Goal: Task Accomplishment & Management: Use online tool/utility

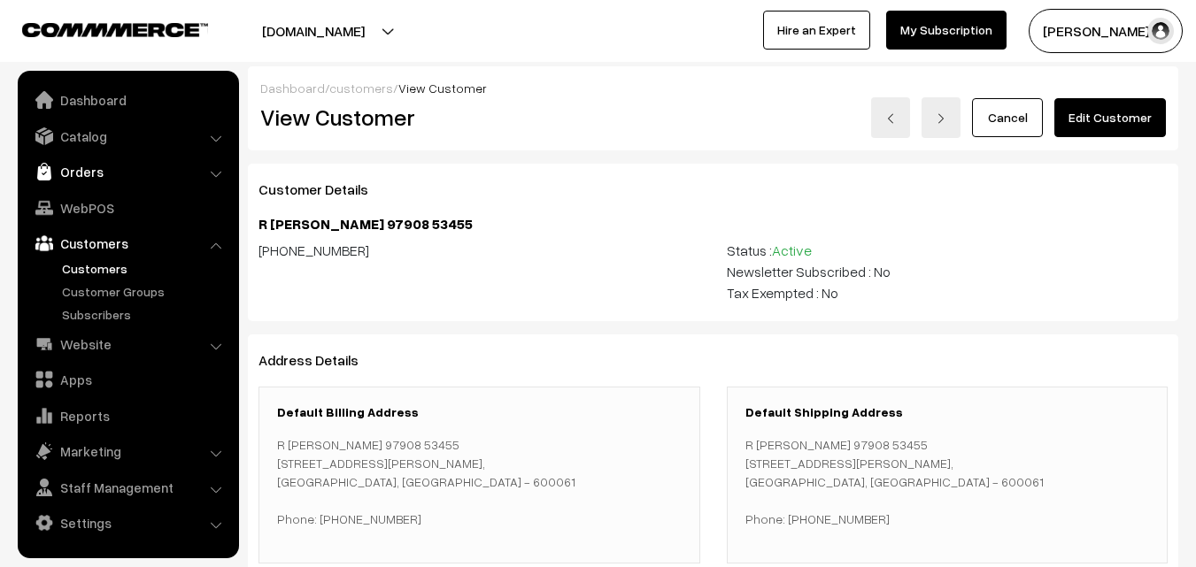
scroll to position [612, 0]
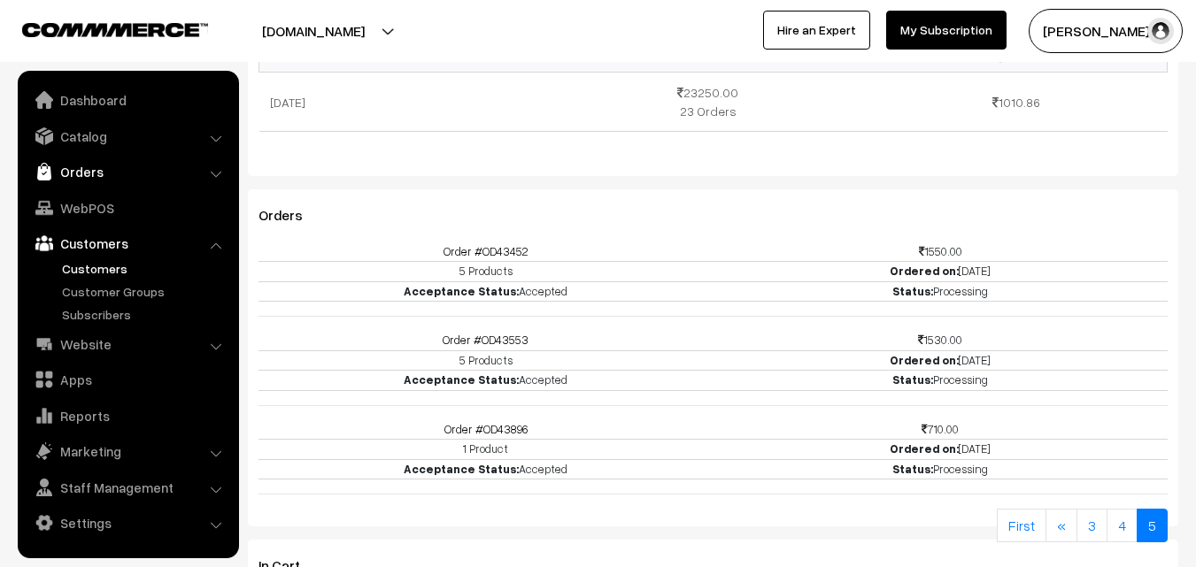
click at [76, 173] on link "Orders" at bounding box center [127, 172] width 211 height 32
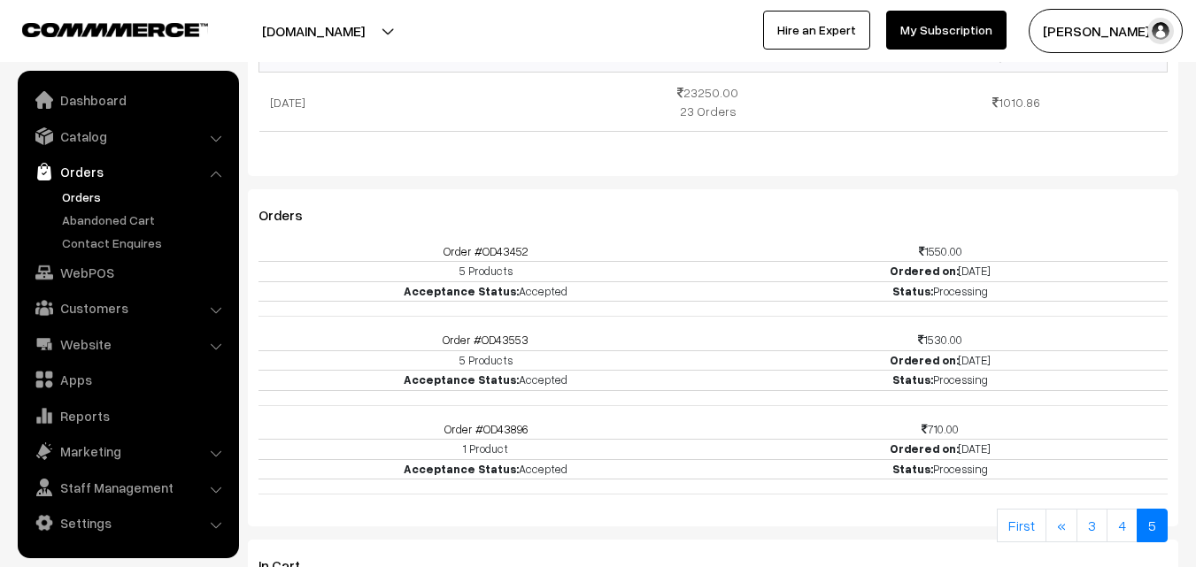
click at [93, 193] on link "Orders" at bounding box center [145, 197] width 175 height 19
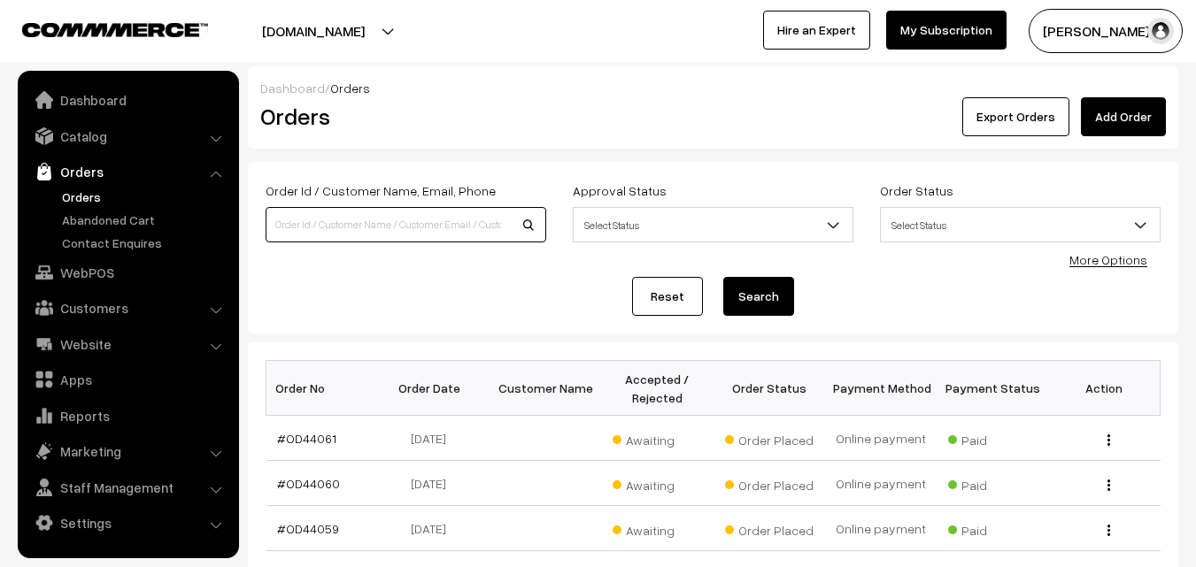
click at [343, 223] on input at bounding box center [406, 224] width 281 height 35
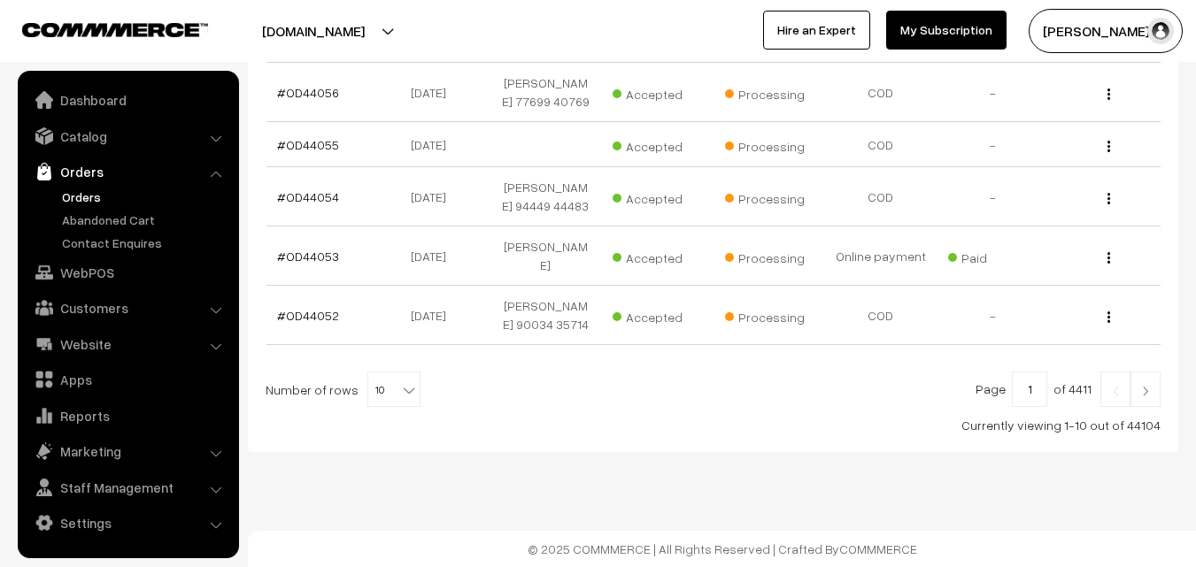
scroll to position [626, 0]
click at [1145, 396] on img at bounding box center [1145, 391] width 16 height 11
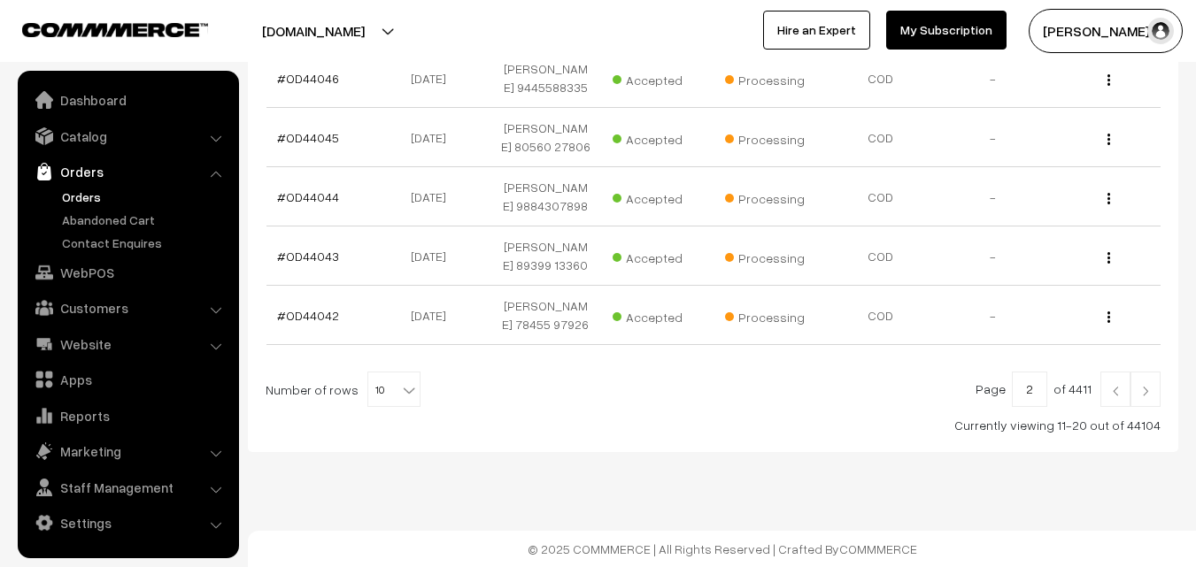
scroll to position [658, 0]
click at [400, 382] on b at bounding box center [409, 390] width 18 height 18
select select "90"
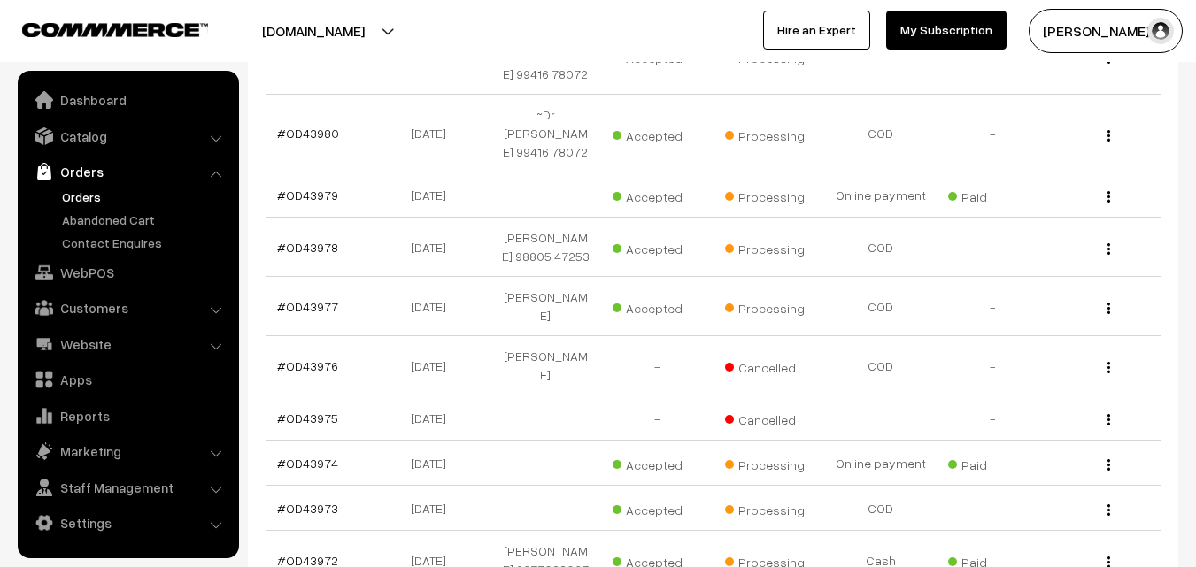
scroll to position [5192, 0]
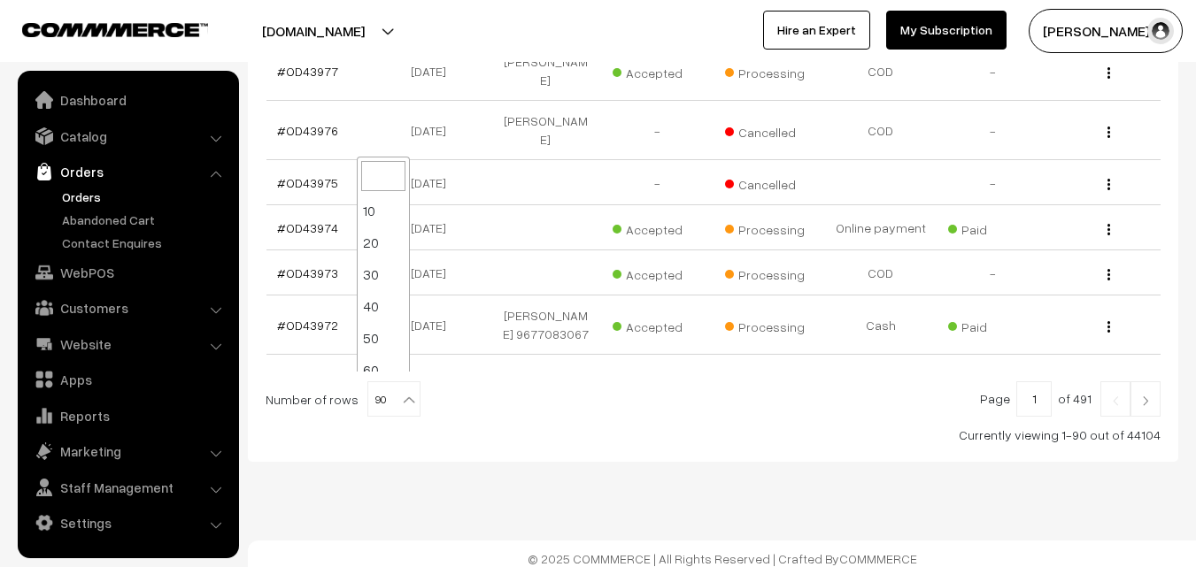
click at [400, 396] on b at bounding box center [409, 400] width 18 height 18
click at [1149, 397] on link at bounding box center [1145, 398] width 30 height 35
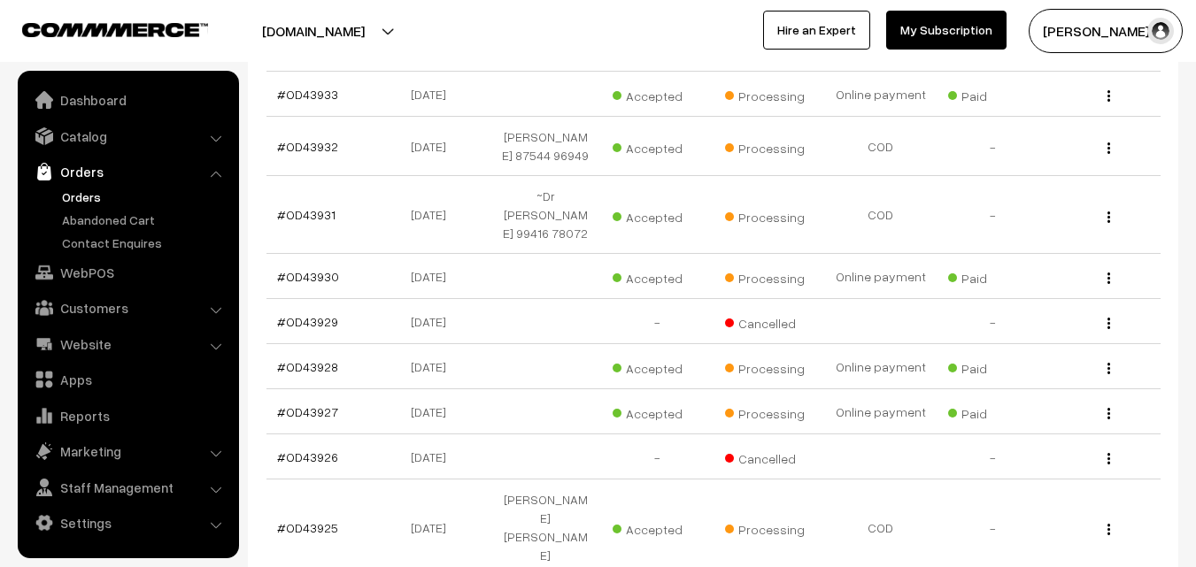
scroll to position [2857, 0]
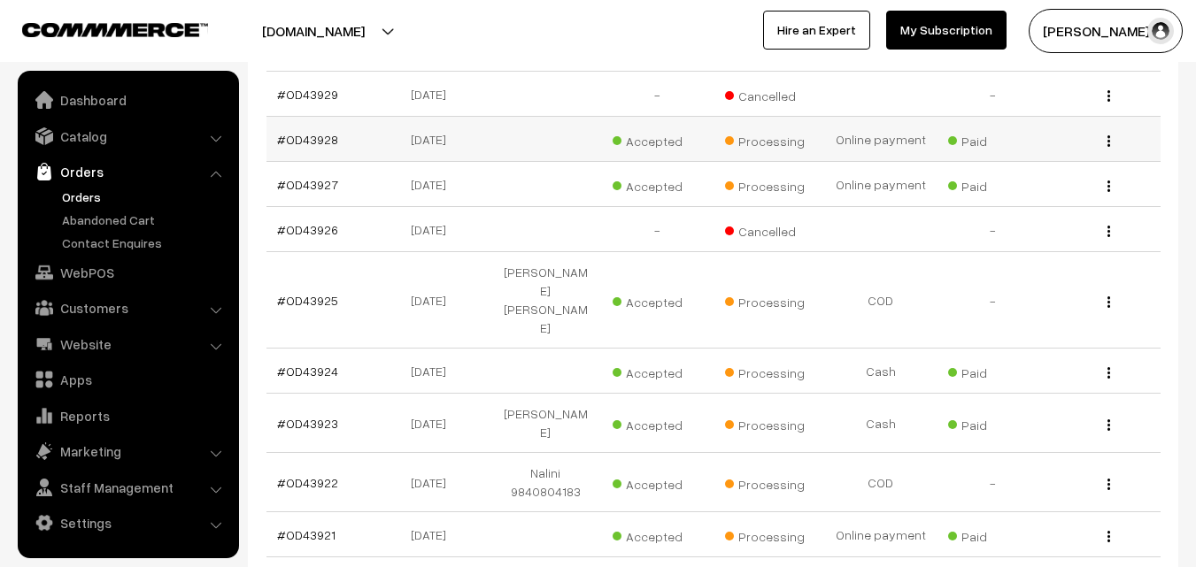
click at [296, 117] on td "#OD43928" at bounding box center [322, 139] width 112 height 45
click at [296, 132] on link "#OD43928" at bounding box center [307, 139] width 61 height 15
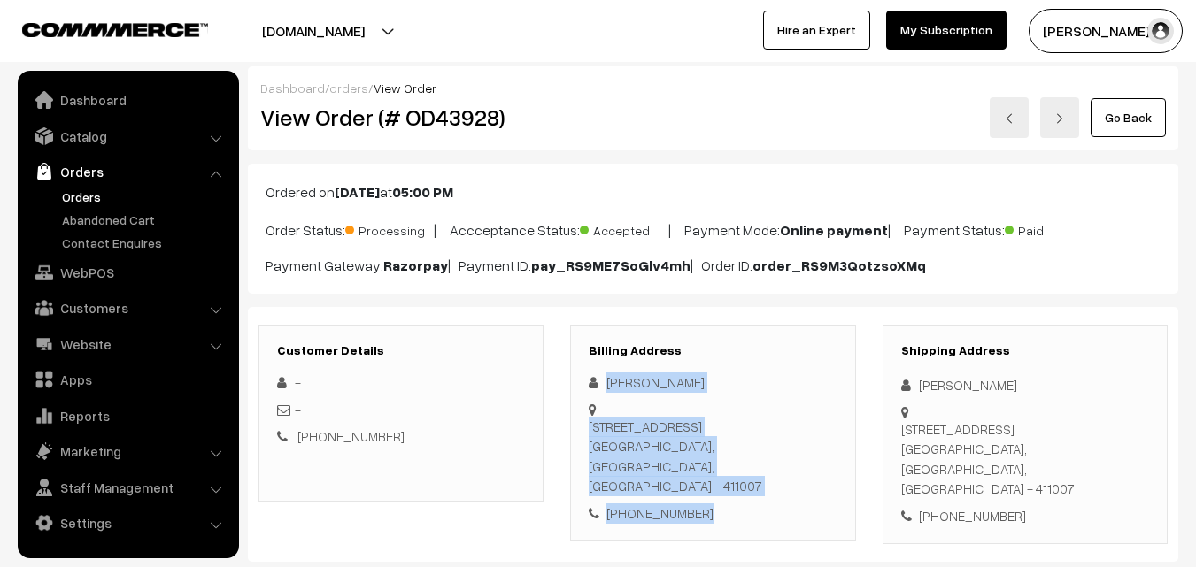
drag, startPoint x: 608, startPoint y: 379, endPoint x: 635, endPoint y: 520, distance: 144.1
click at [697, 479] on div "[PERSON_NAME] [STREET_ADDRESS] [PHONE_NUMBER]" at bounding box center [713, 448] width 248 height 150
copy div "Ajit Venkataraman 133 National Housing Society, ITI Road Aundh Pune, Maharashtr…"
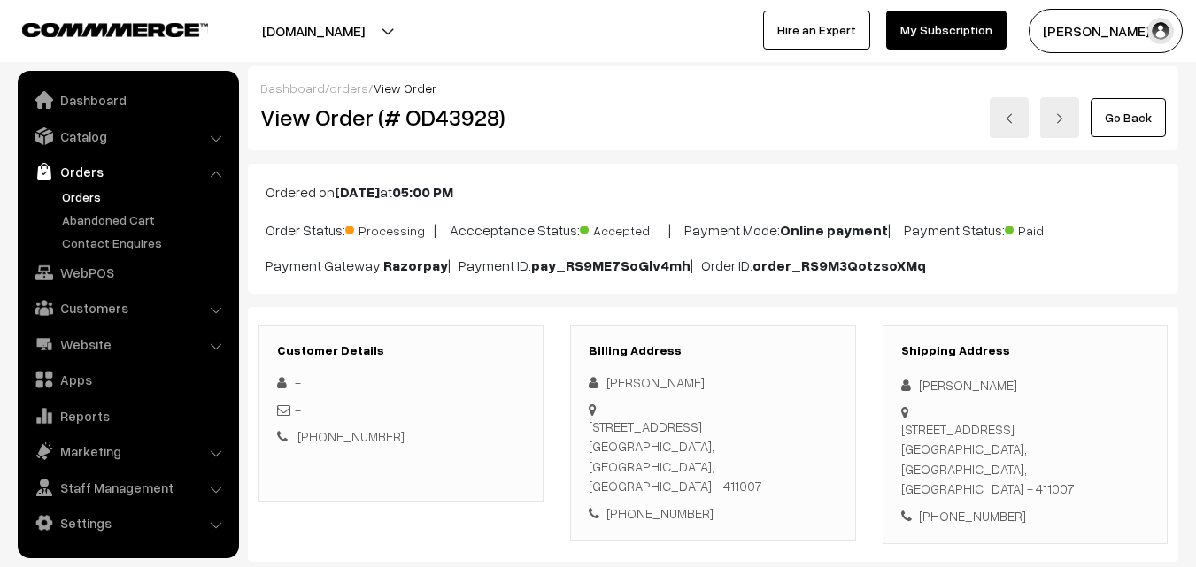
click at [680, 504] on div "+91 9763720919" at bounding box center [713, 514] width 248 height 20
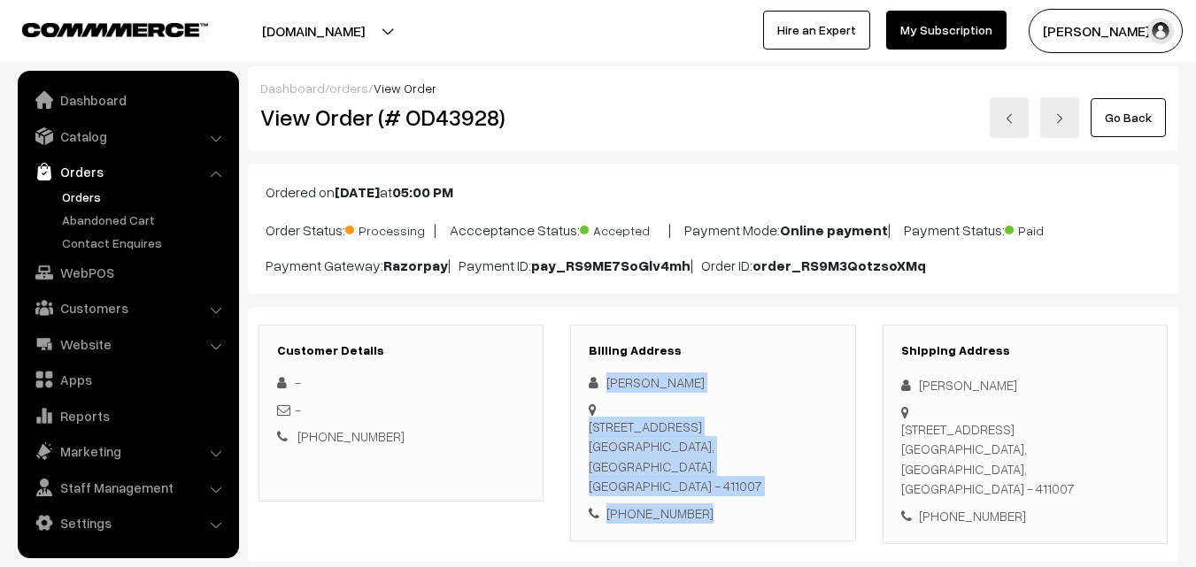
drag, startPoint x: 704, startPoint y: 474, endPoint x: 608, endPoint y: 381, distance: 133.9
click at [608, 381] on div "Ajit Venkataraman 133 National Housing Society, ITI Road Aundh Pune, Maharashtr…" at bounding box center [713, 448] width 248 height 150
copy div "Ajit Venkataraman 133 National Housing Society, ITI Road Aundh Pune, Maharashtr…"
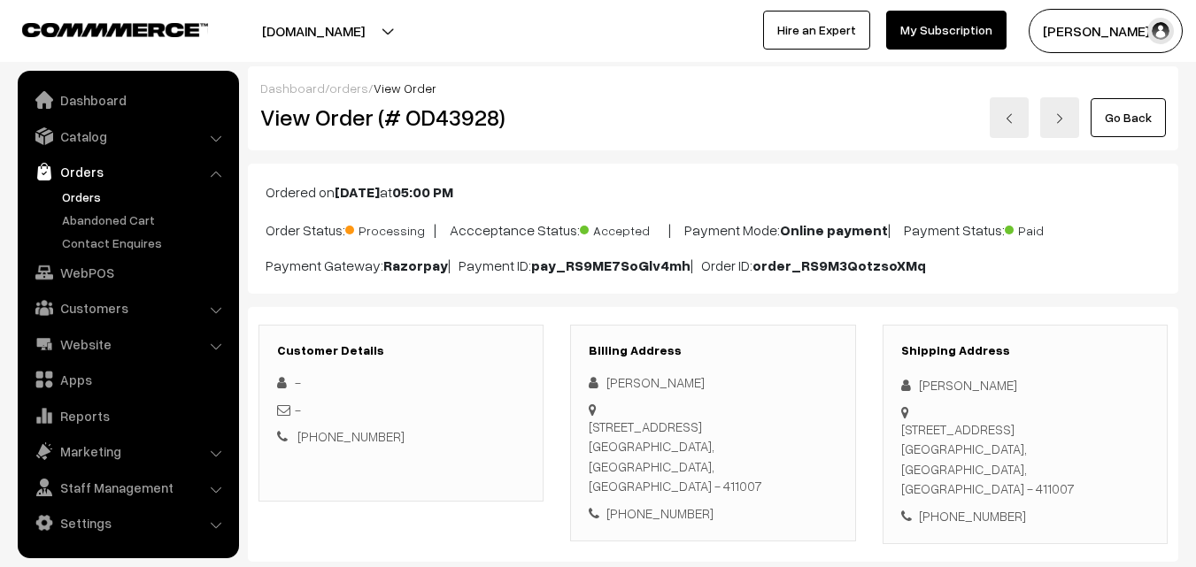
click at [519, 404] on div "-" at bounding box center [401, 410] width 248 height 20
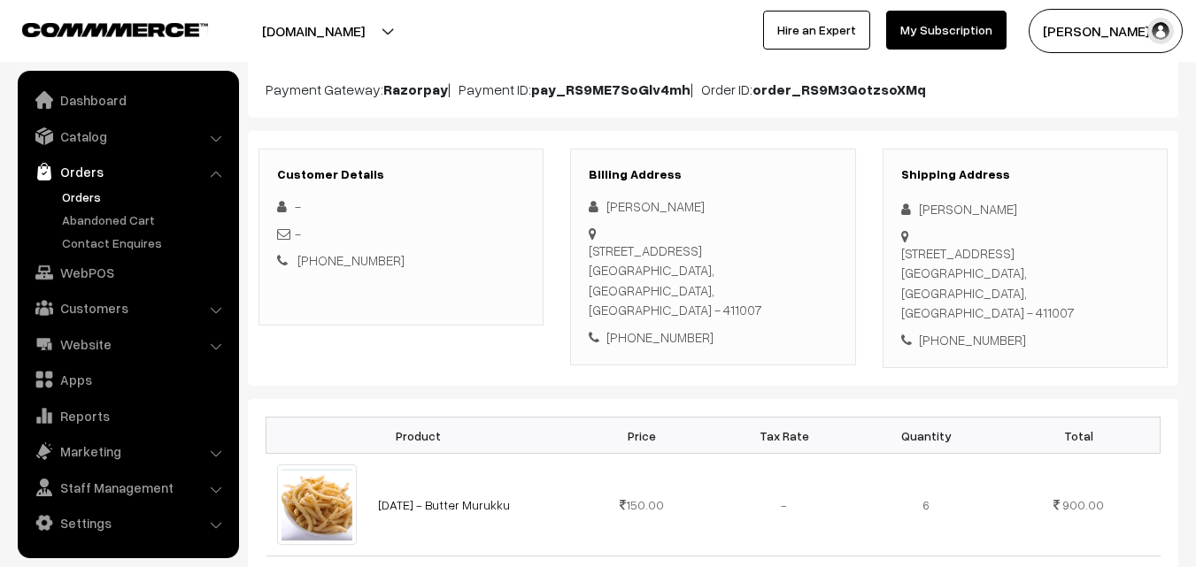
scroll to position [177, 0]
drag, startPoint x: 633, startPoint y: 339, endPoint x: 493, endPoint y: 393, distance: 149.9
click at [497, 417] on th "Product" at bounding box center [418, 435] width 304 height 36
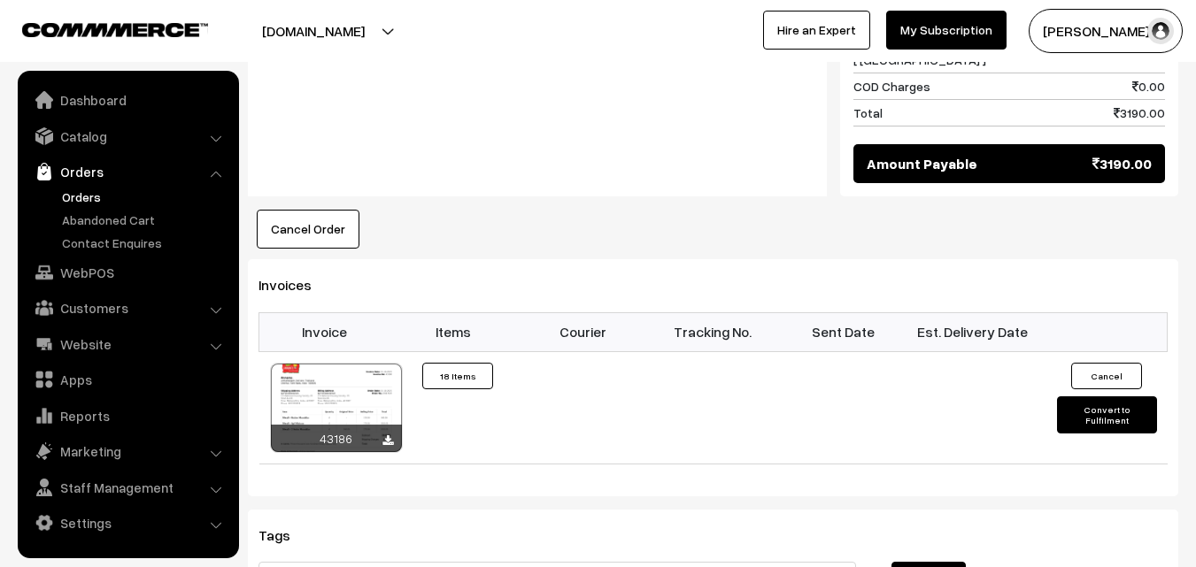
scroll to position [1328, 0]
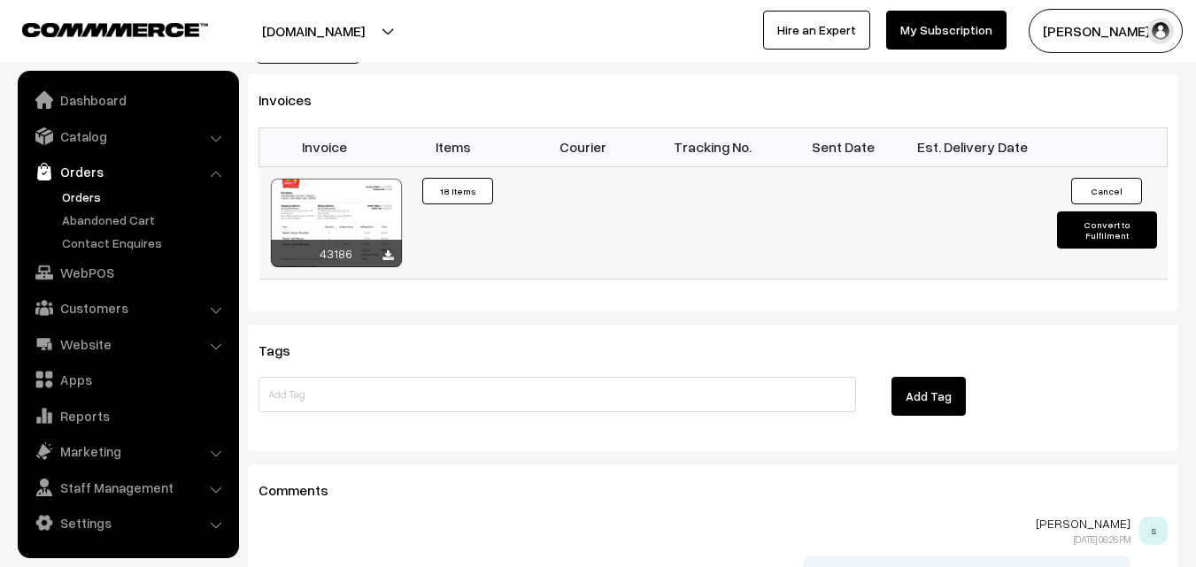
click at [355, 181] on div at bounding box center [336, 223] width 131 height 89
click at [100, 197] on link "Orders" at bounding box center [145, 197] width 175 height 19
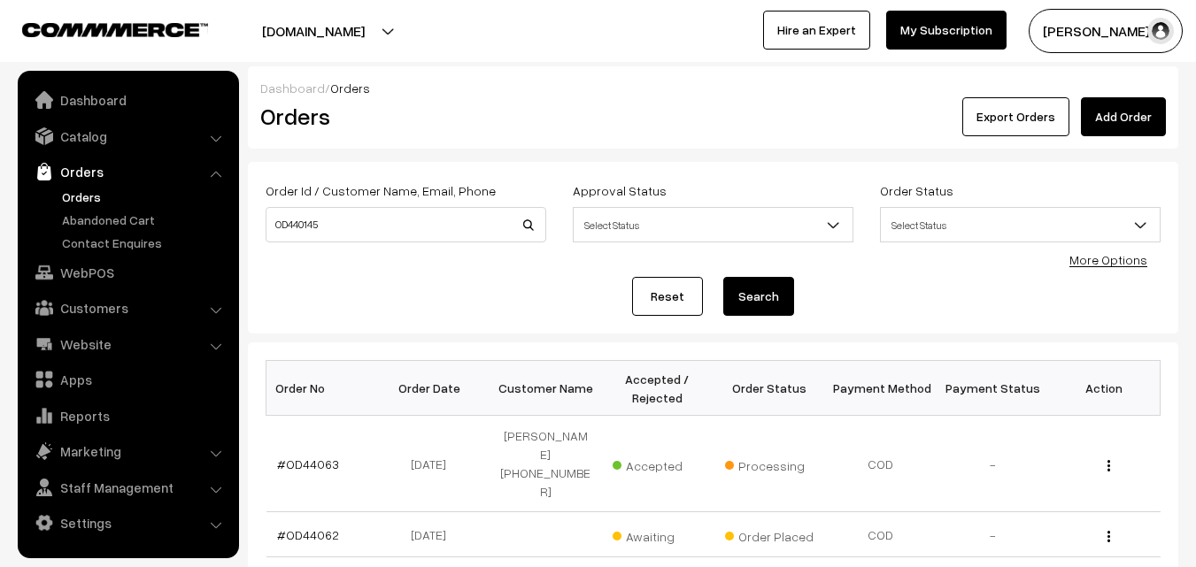
click at [723, 277] on button "Search" at bounding box center [758, 296] width 71 height 39
click at [359, 227] on input "OD440145" at bounding box center [406, 224] width 281 height 35
type input "OD44015"
click at [723, 277] on button "Search" at bounding box center [758, 296] width 71 height 39
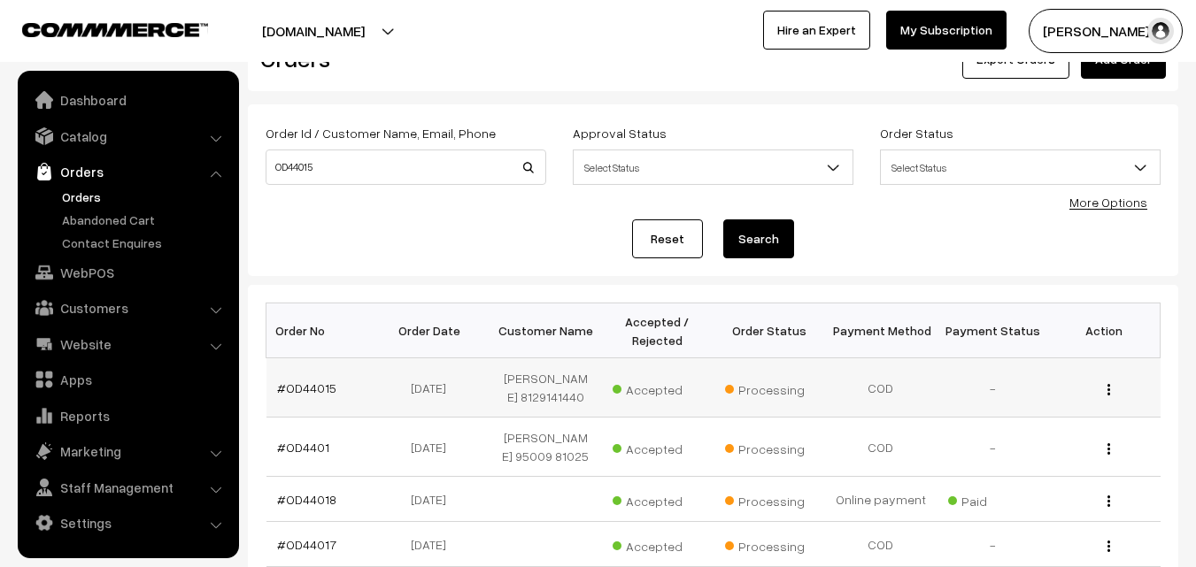
scroll to position [89, 0]
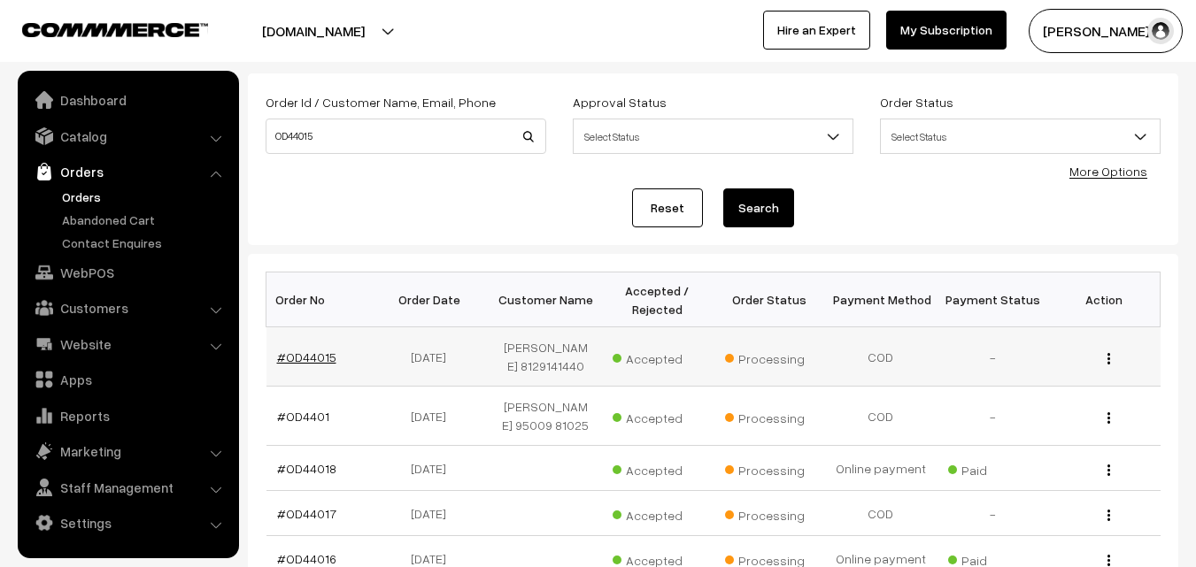
click at [302, 358] on link "#OD44015" at bounding box center [306, 357] width 59 height 15
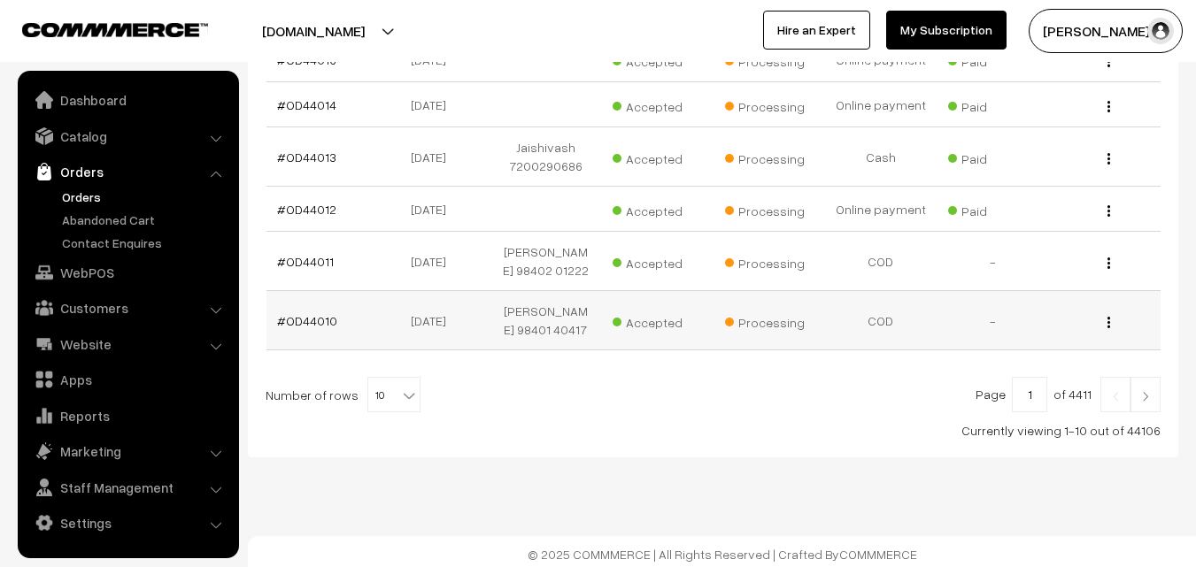
scroll to position [593, 0]
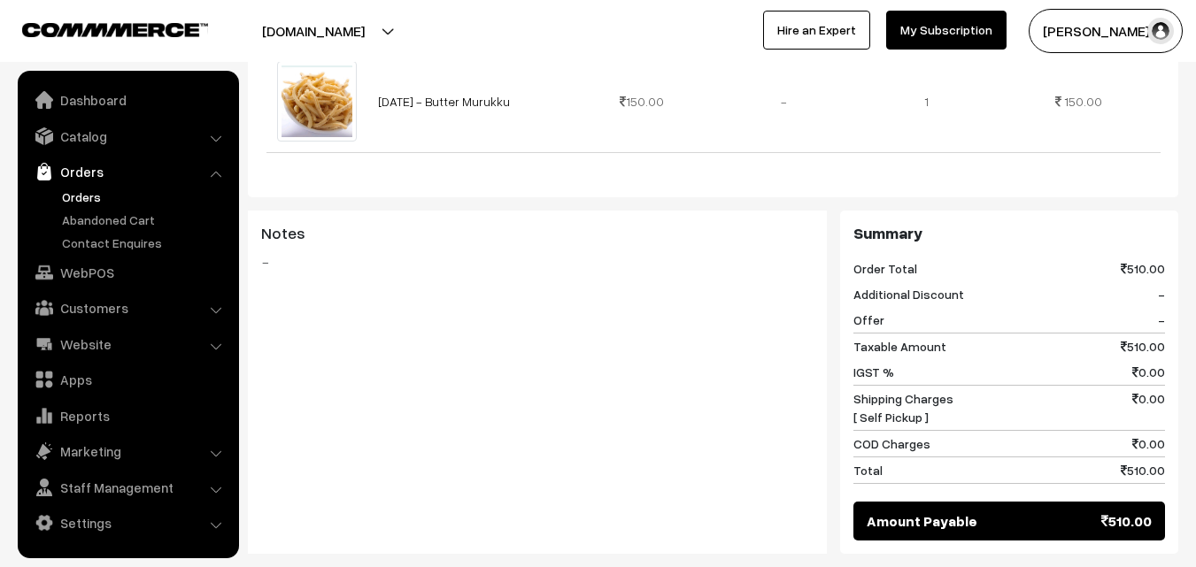
scroll to position [974, 0]
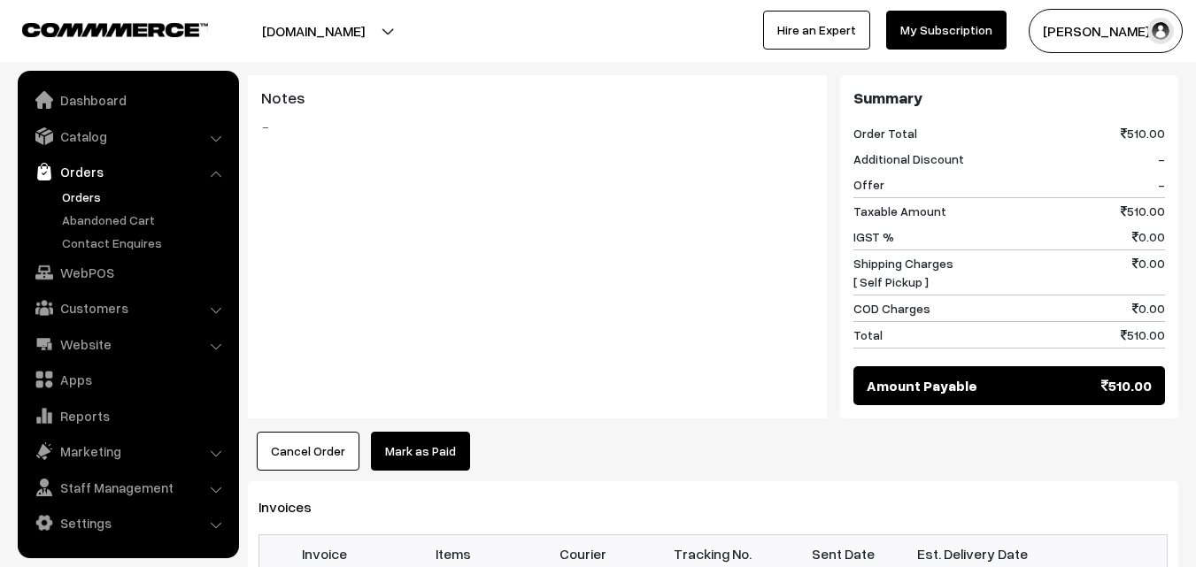
click at [79, 196] on link "Orders" at bounding box center [145, 197] width 175 height 19
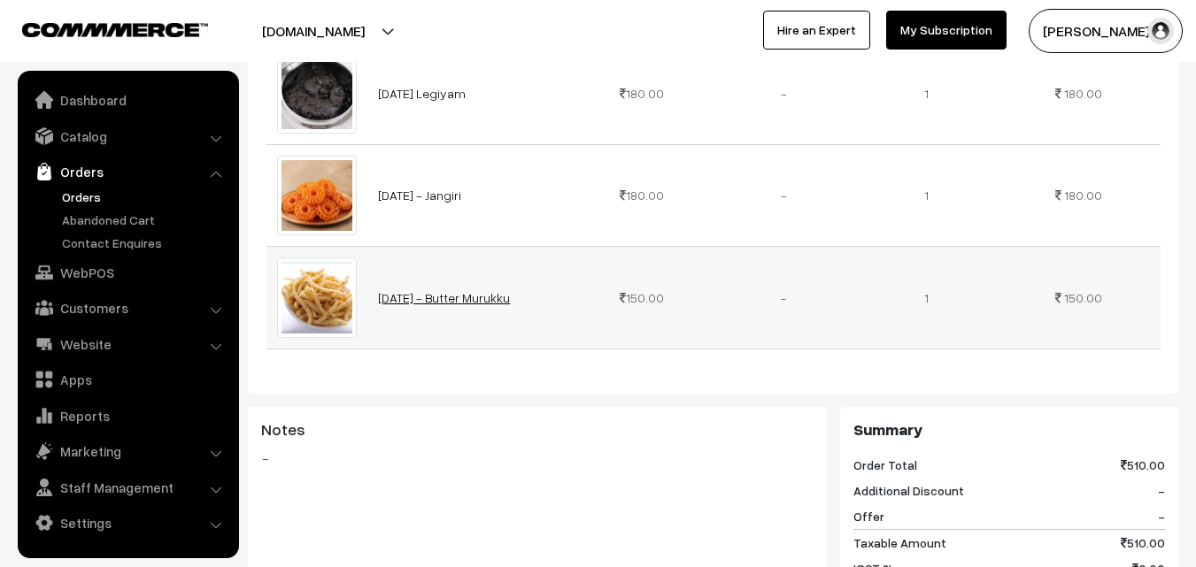
scroll to position [620, 0]
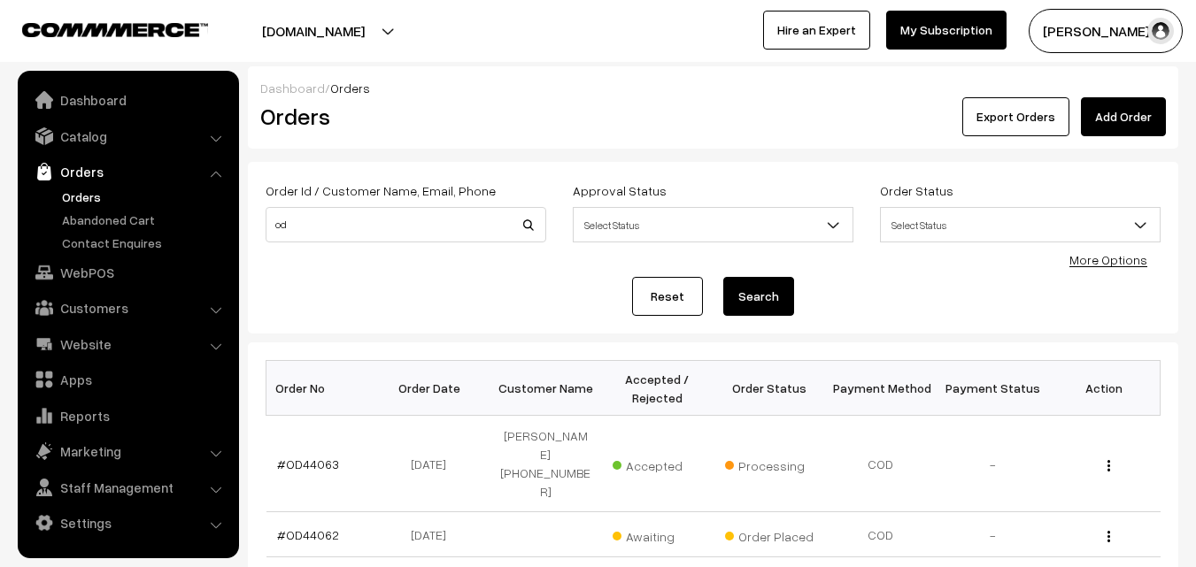
type input "o"
click at [723, 277] on button "Search" at bounding box center [758, 296] width 71 height 39
click at [304, 221] on input "OD439989" at bounding box center [406, 224] width 281 height 35
type input "OD43989"
click at [723, 277] on button "Search" at bounding box center [758, 296] width 71 height 39
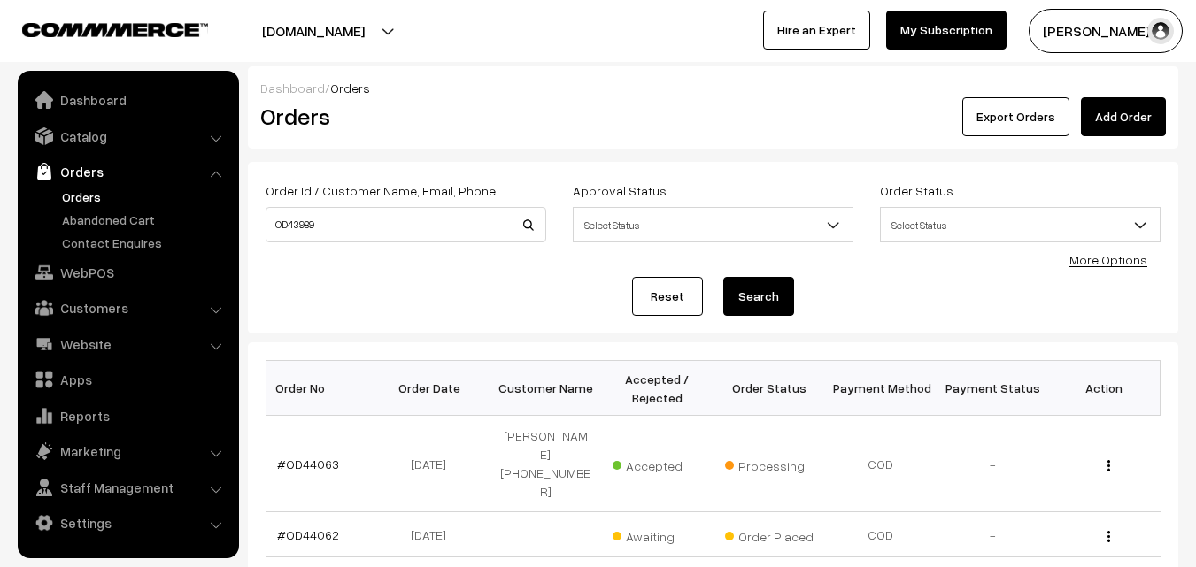
scroll to position [89, 0]
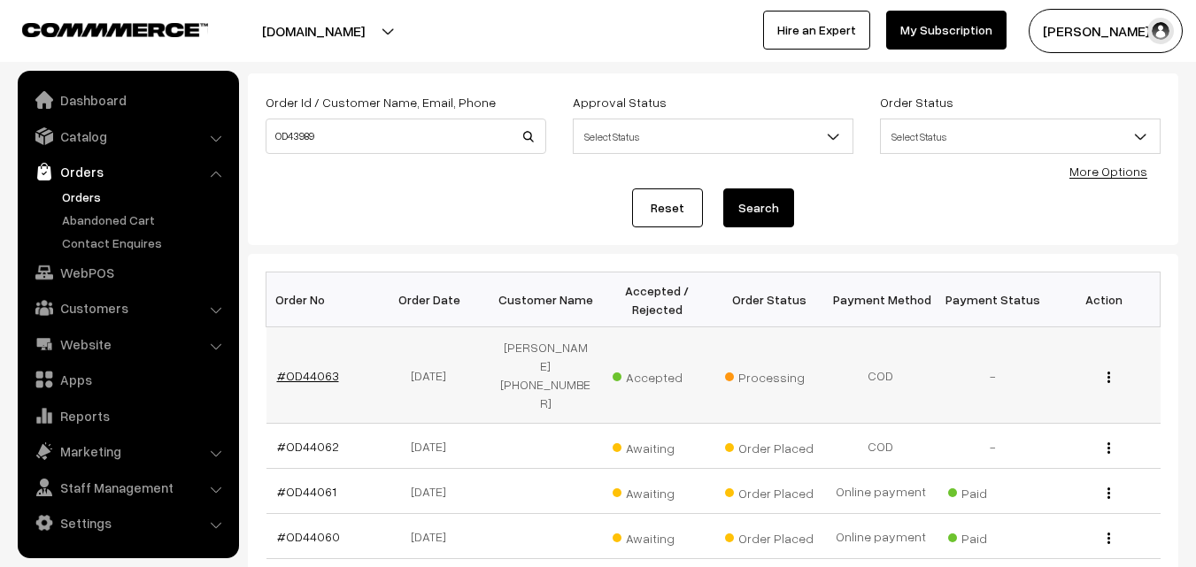
click at [319, 368] on link "#OD44063" at bounding box center [308, 375] width 62 height 15
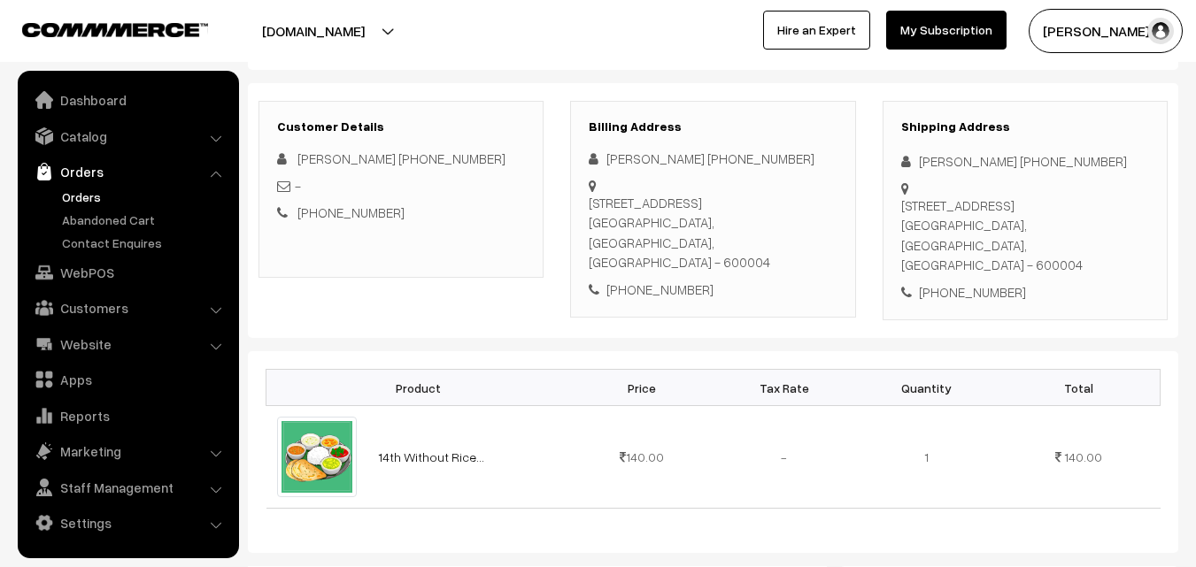
scroll to position [266, 0]
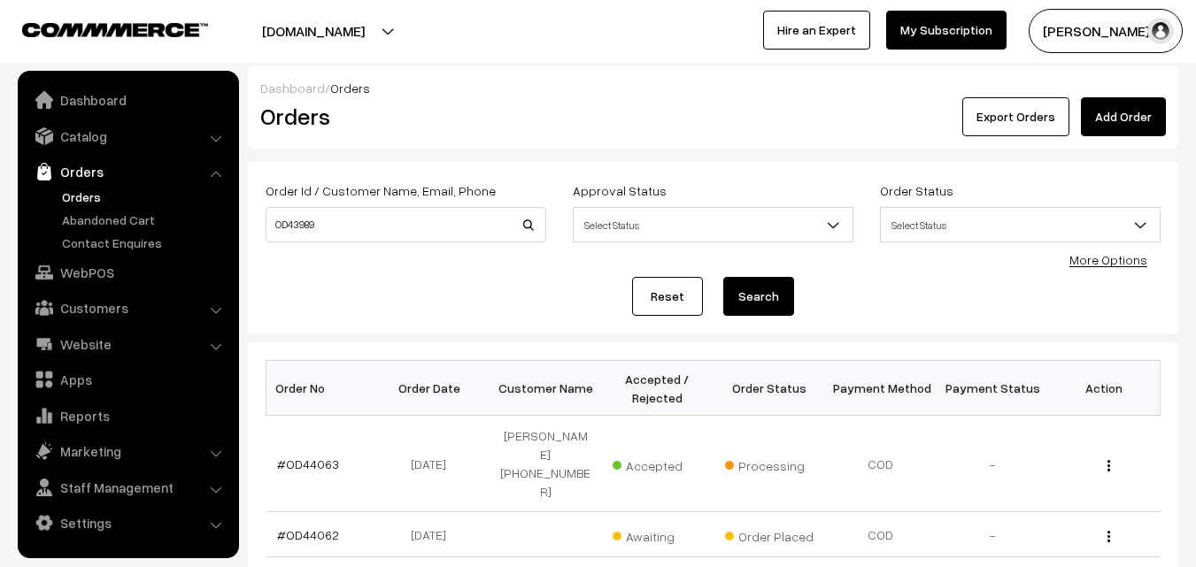
scroll to position [89, 0]
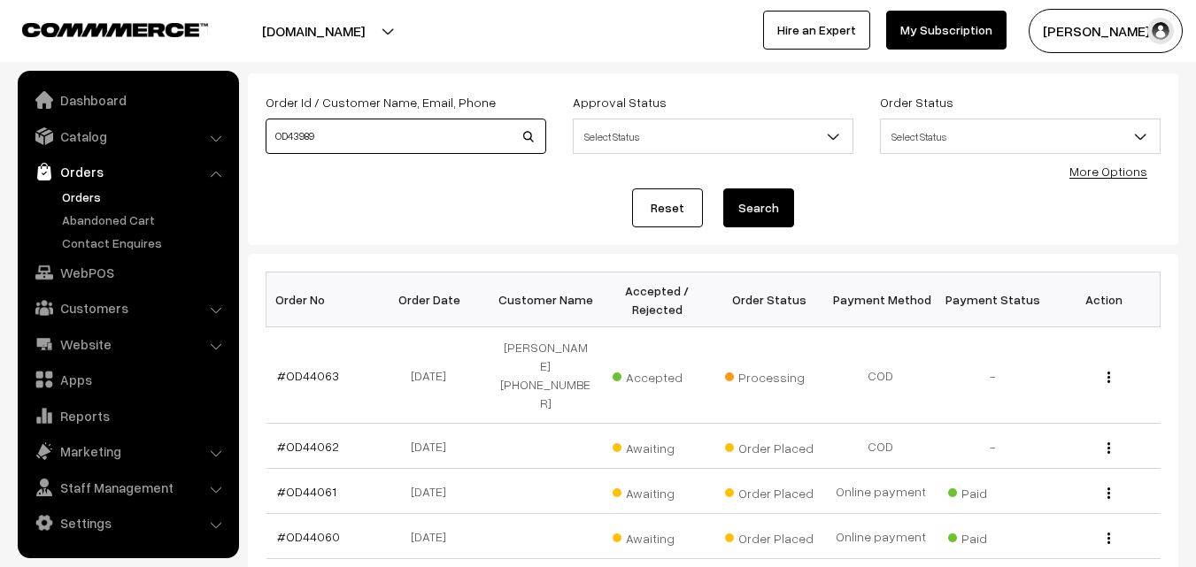
click at [344, 134] on input "OD43989" at bounding box center [406, 136] width 281 height 35
click at [778, 214] on button "Search" at bounding box center [758, 208] width 71 height 39
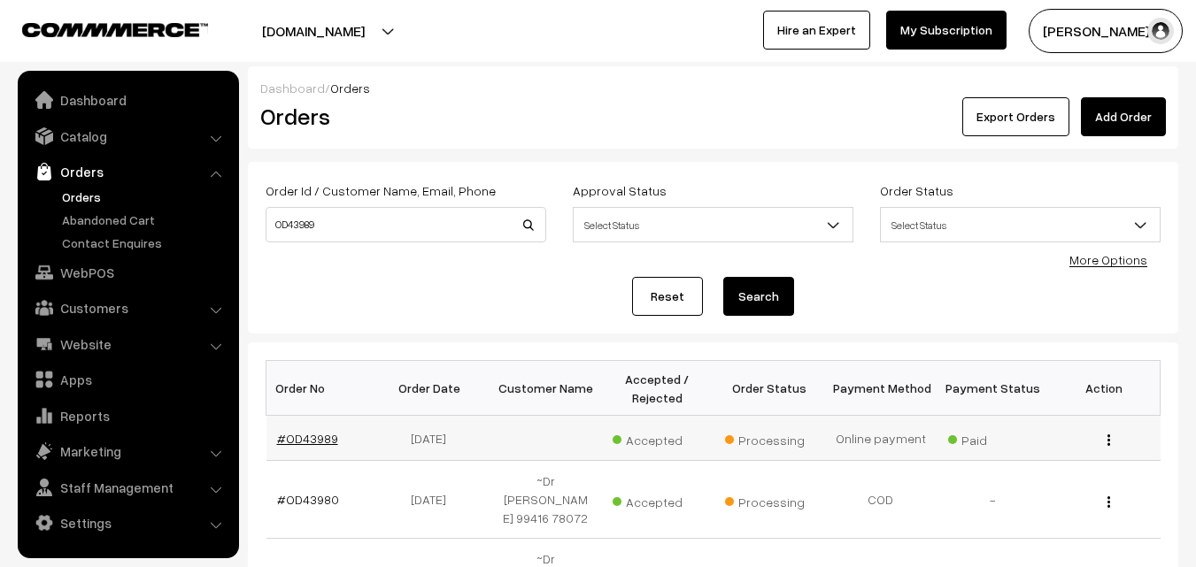
click at [312, 436] on link "#OD43989" at bounding box center [307, 438] width 61 height 15
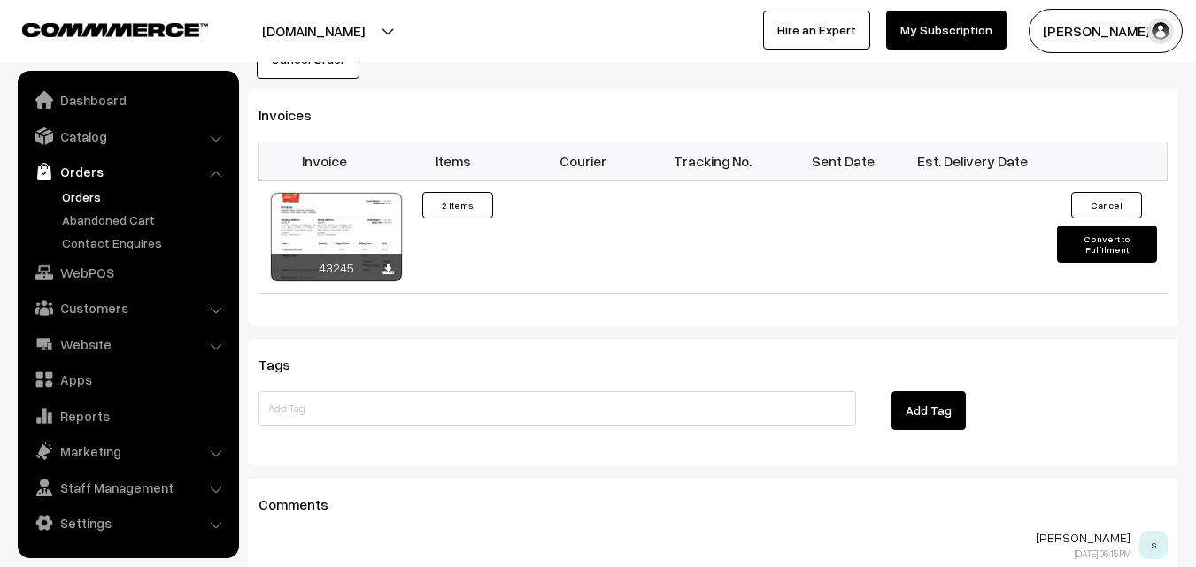
scroll to position [1239, 0]
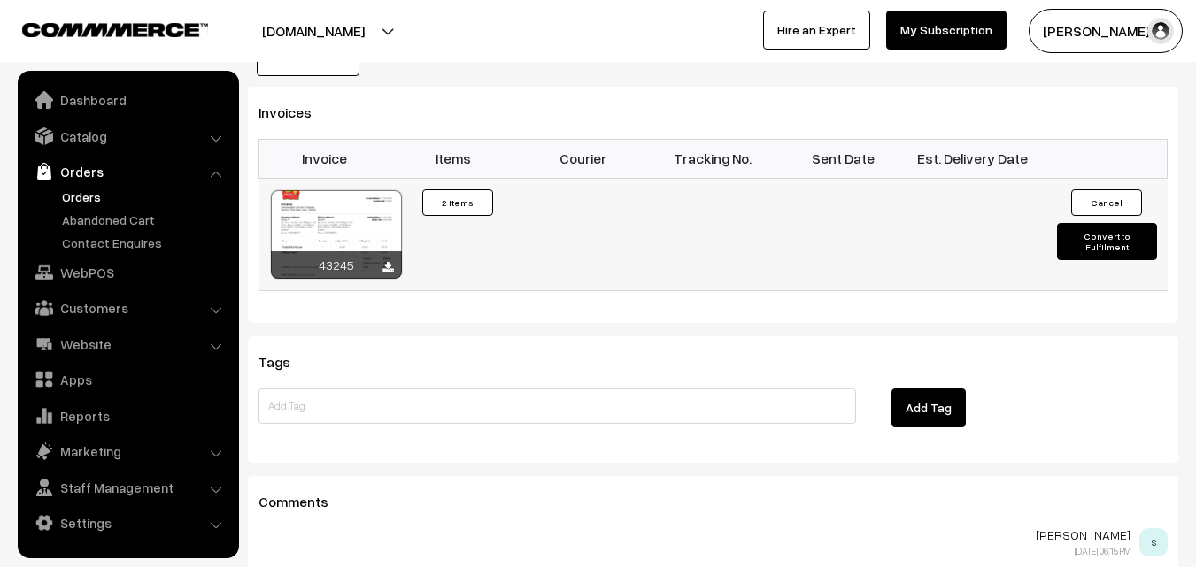
click at [366, 196] on div at bounding box center [336, 234] width 131 height 89
click at [81, 189] on link "Orders" at bounding box center [145, 197] width 175 height 19
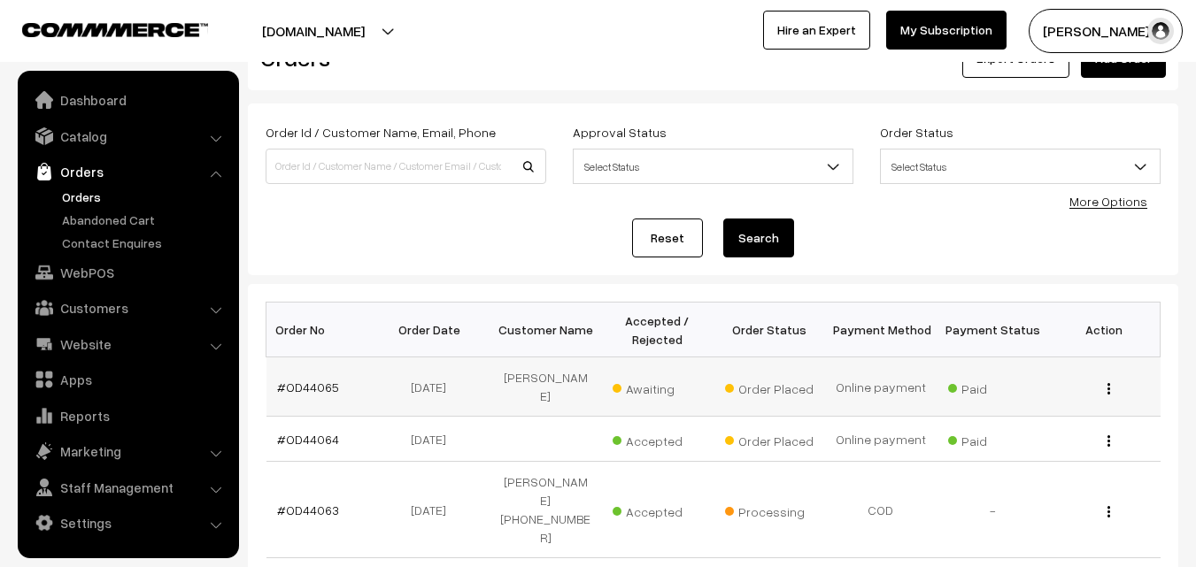
scroll to position [89, 0]
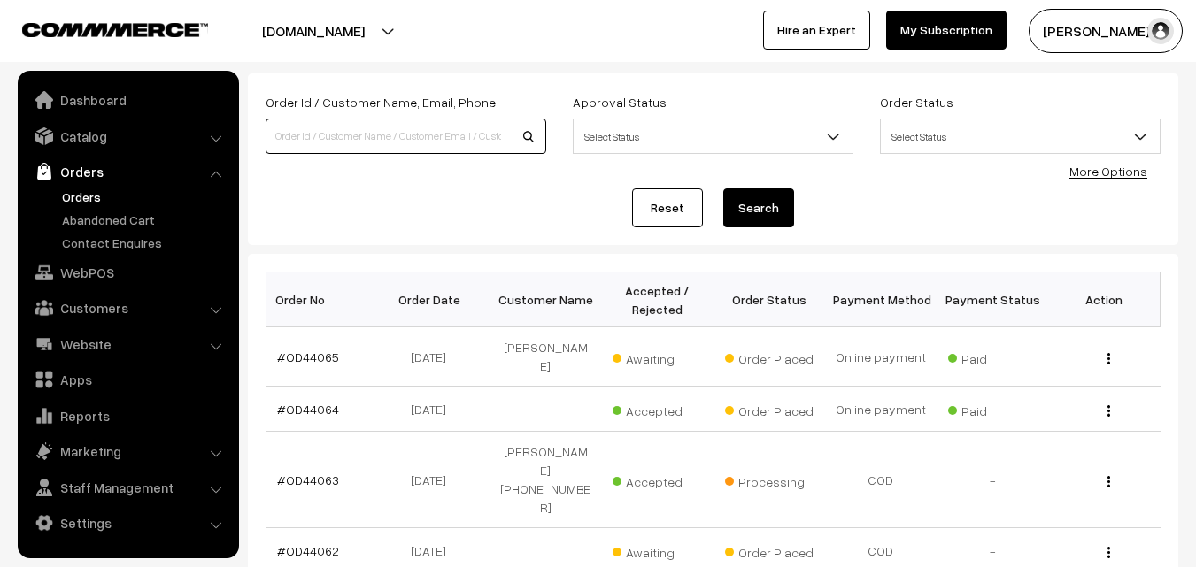
click at [317, 139] on input at bounding box center [406, 136] width 281 height 35
type input "OD44002"
click at [723, 189] on button "Search" at bounding box center [758, 208] width 71 height 39
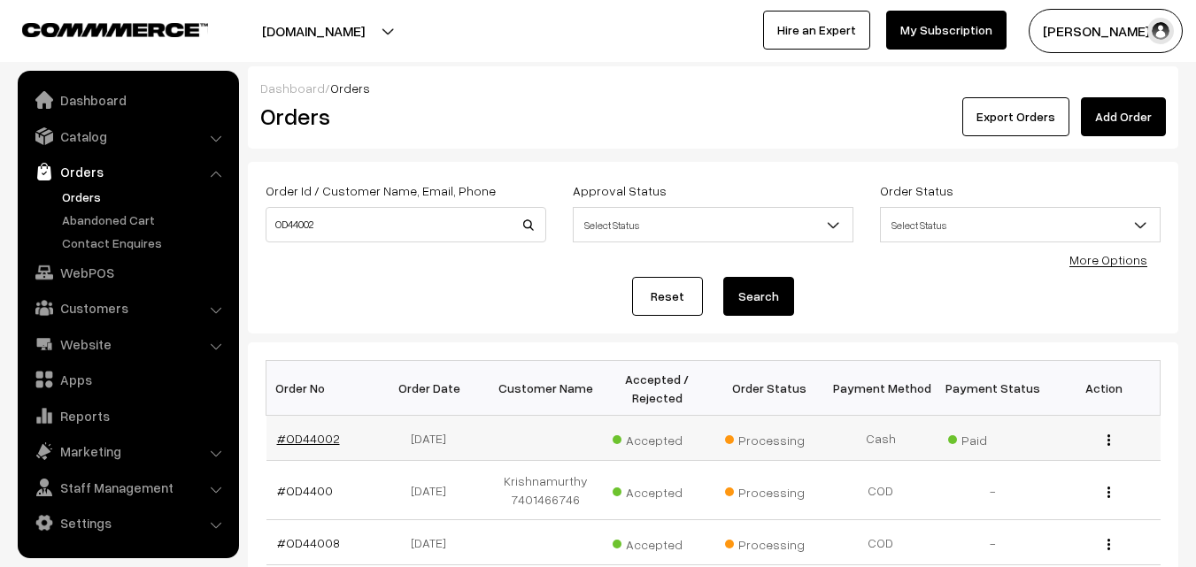
click at [316, 439] on link "#OD44002" at bounding box center [308, 438] width 63 height 15
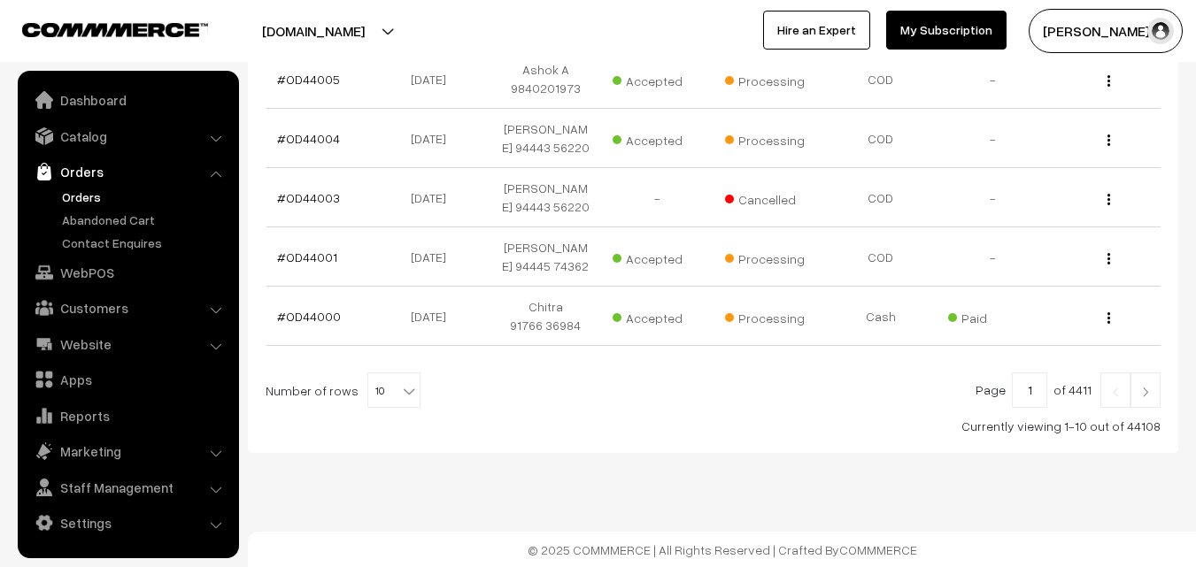
scroll to position [635, 0]
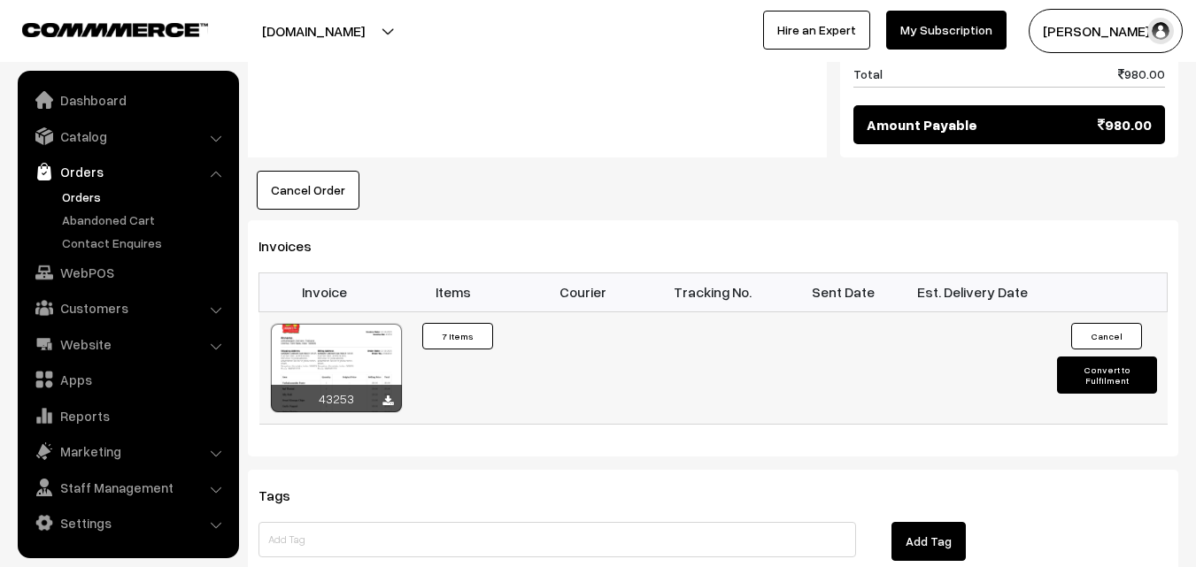
scroll to position [1682, 0]
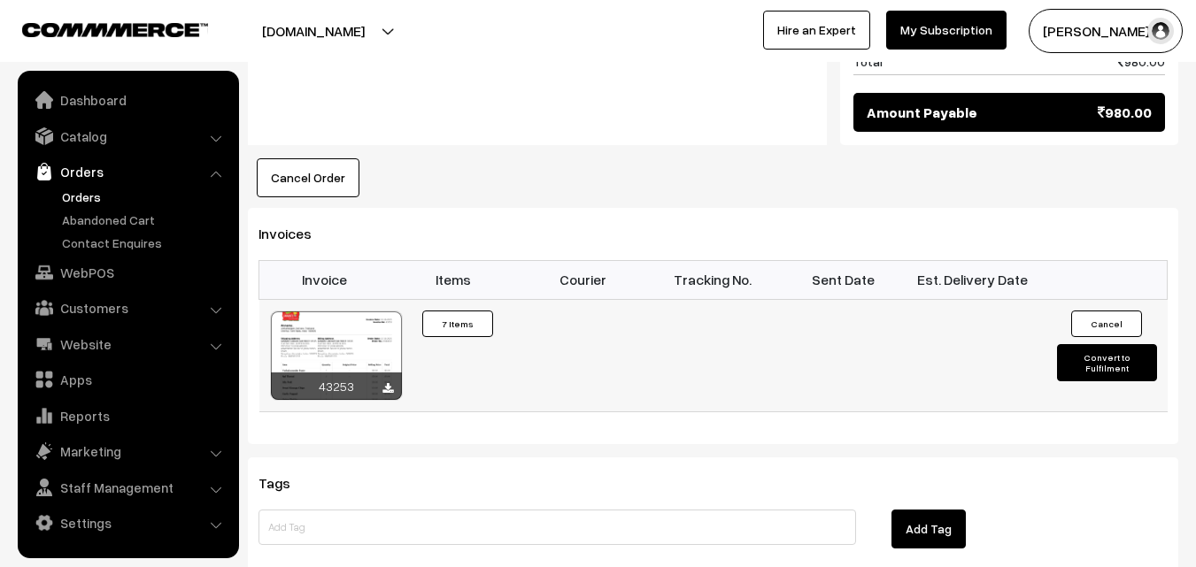
click at [365, 312] on div at bounding box center [336, 356] width 131 height 89
